Goal: Information Seeking & Learning: Find contact information

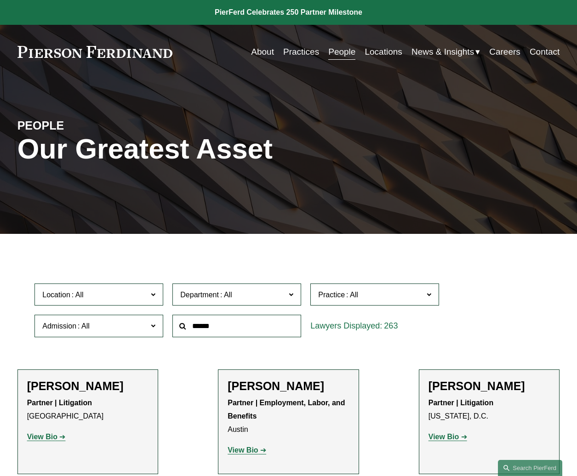
scroll to position [1838, 0]
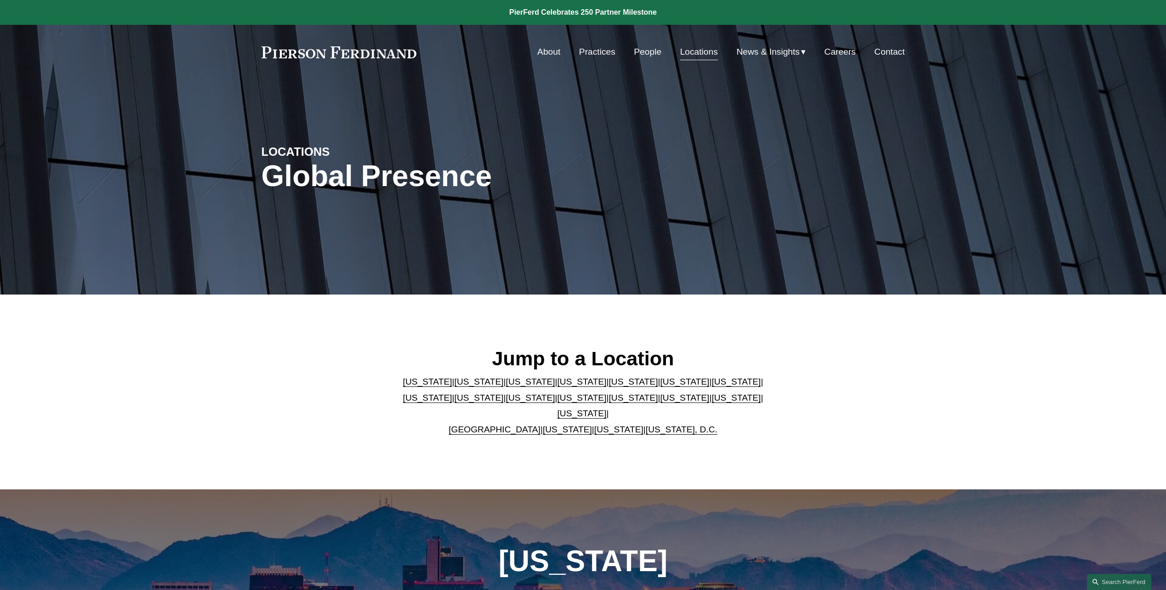
click at [653, 60] on link "People" at bounding box center [648, 51] width 28 height 17
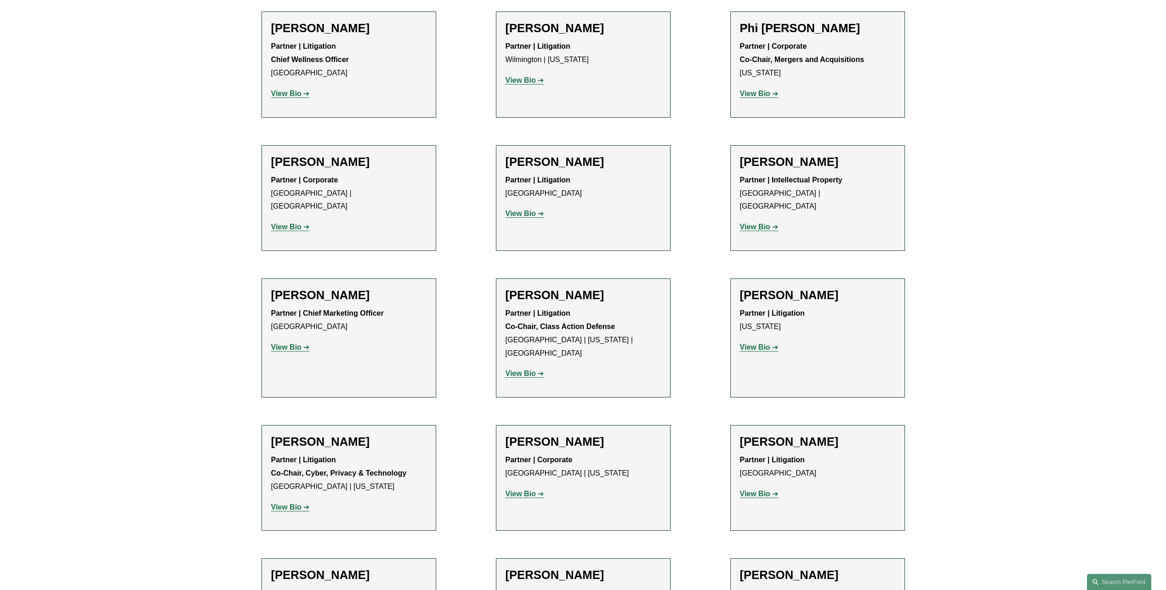
scroll to position [7950, 0]
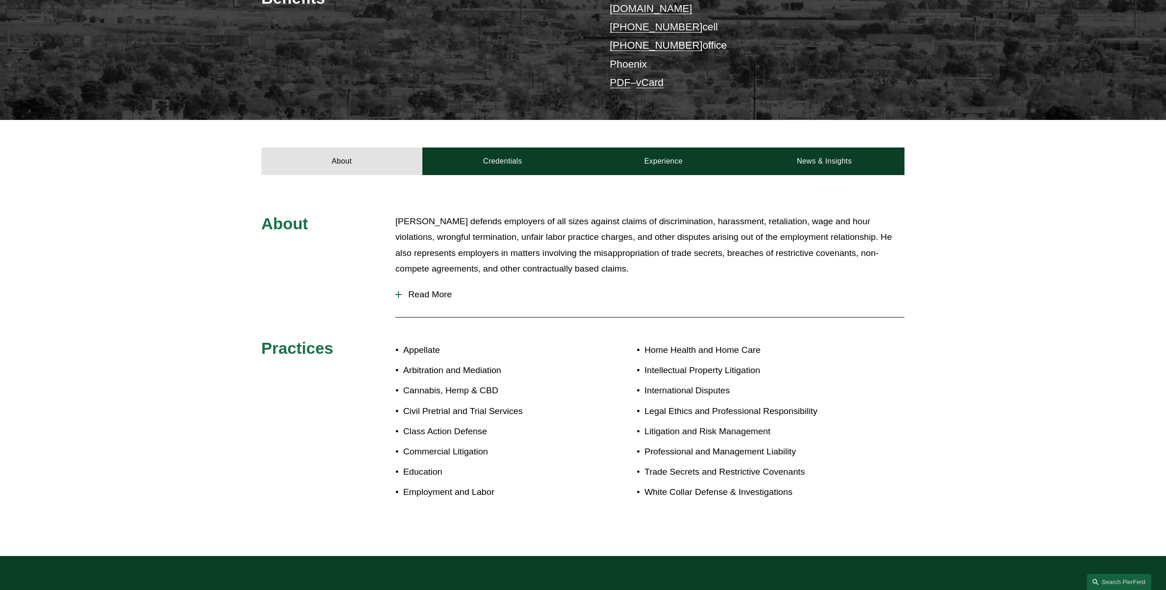
scroll to position [322, 0]
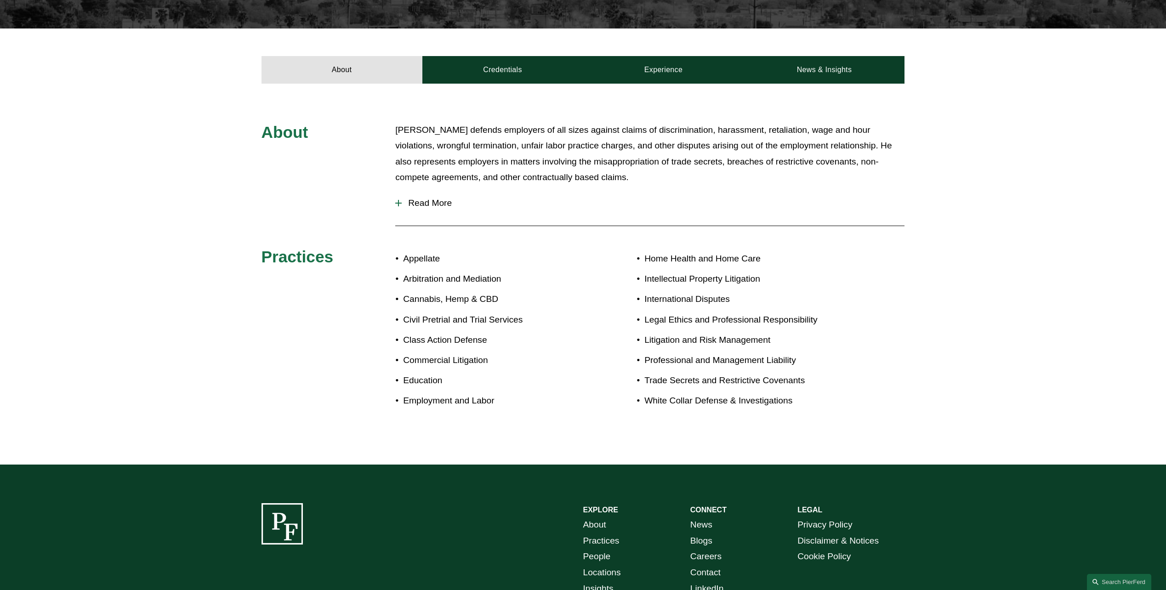
click at [430, 198] on span "Read More" at bounding box center [653, 203] width 503 height 10
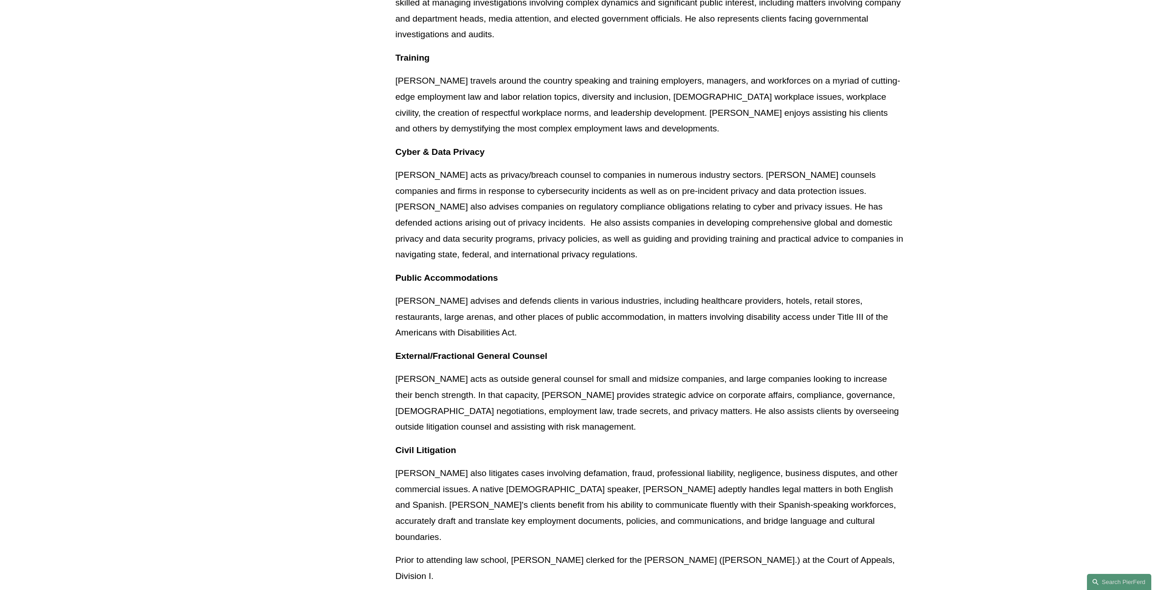
scroll to position [689, 0]
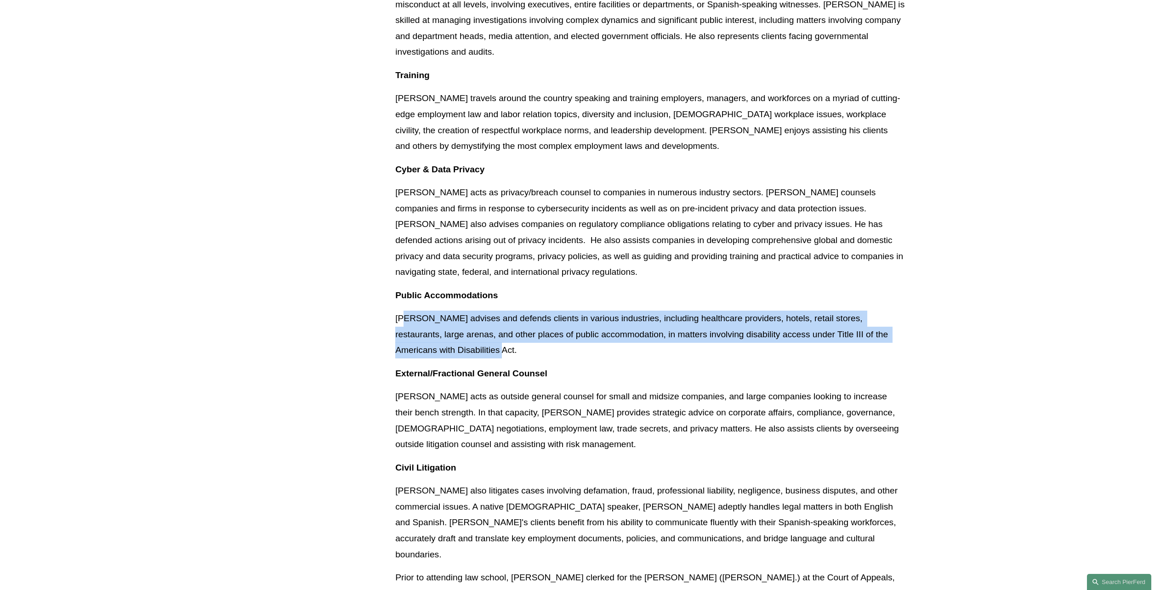
drag, startPoint x: 403, startPoint y: 307, endPoint x: 484, endPoint y: 331, distance: 84.0
click at [484, 331] on p "Alejandro advises and defends clients in various industries, including healthca…" at bounding box center [649, 335] width 509 height 48
drag, startPoint x: 484, startPoint y: 331, endPoint x: 473, endPoint y: 338, distance: 13.0
click at [473, 338] on p "Alejandro advises and defends clients in various industries, including healthca…" at bounding box center [649, 335] width 509 height 48
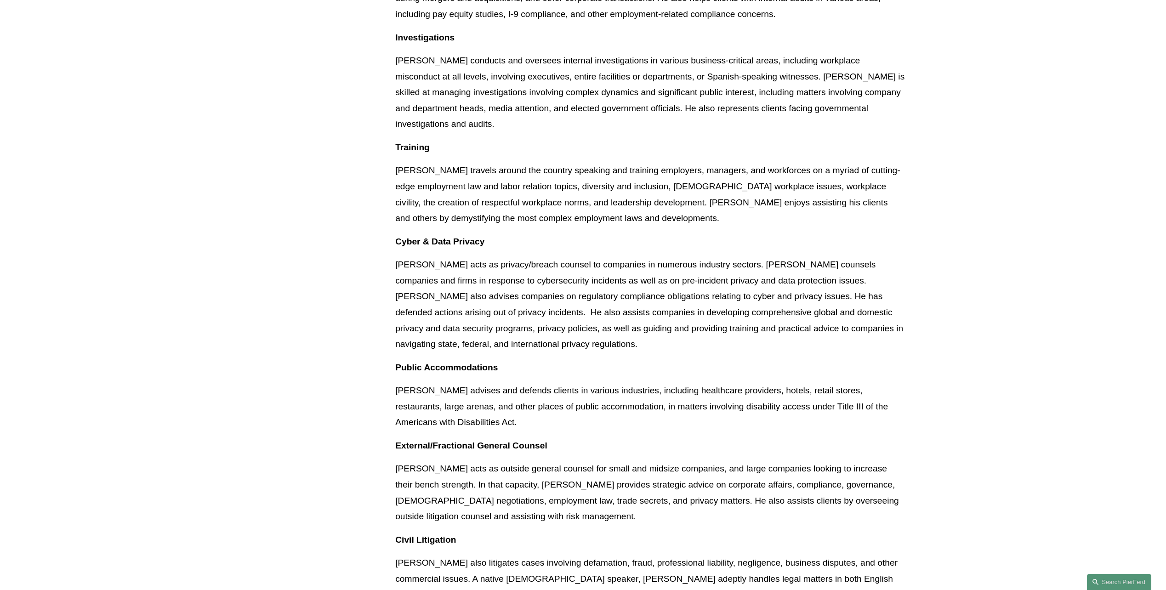
scroll to position [735, 0]
